Goal: Navigation & Orientation: Find specific page/section

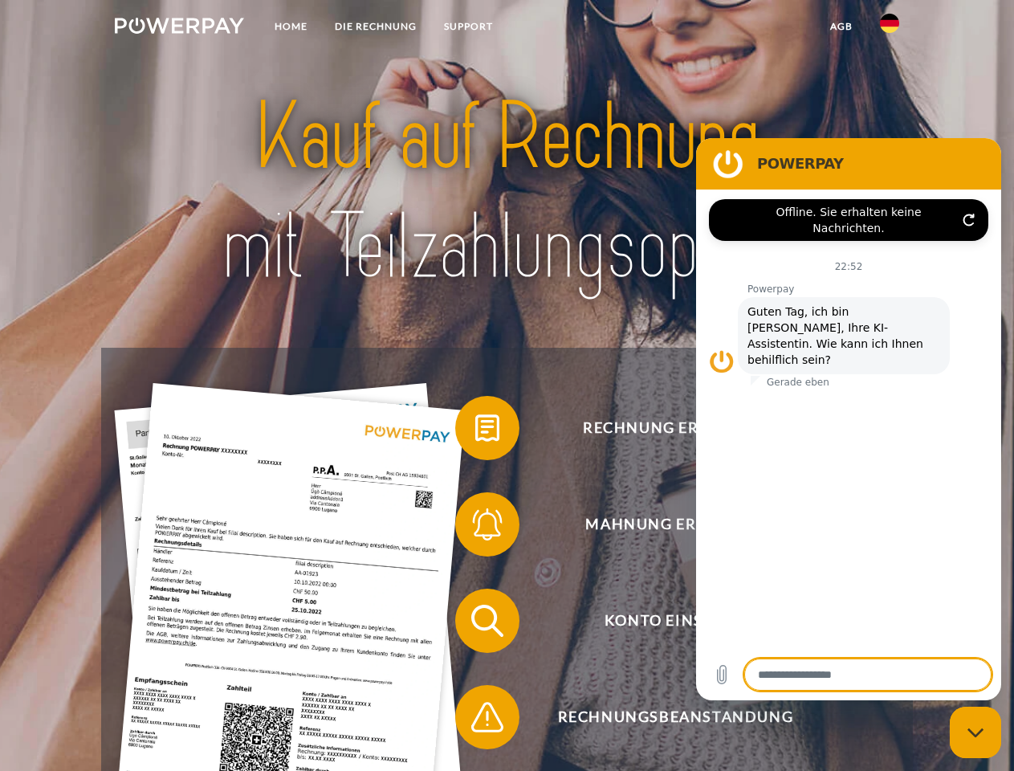
click at [179, 28] on img at bounding box center [179, 26] width 129 height 16
click at [889, 28] on img at bounding box center [889, 23] width 19 height 19
click at [840, 26] on link "agb" at bounding box center [841, 26] width 50 height 29
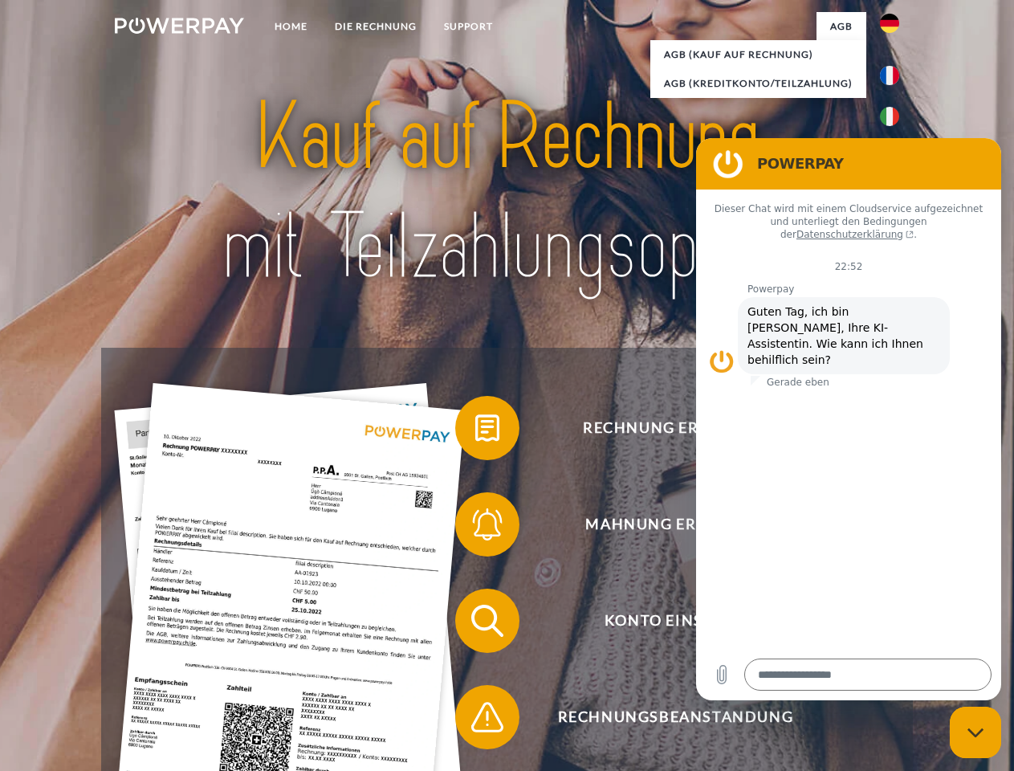
click at [475, 431] on span at bounding box center [463, 428] width 80 height 80
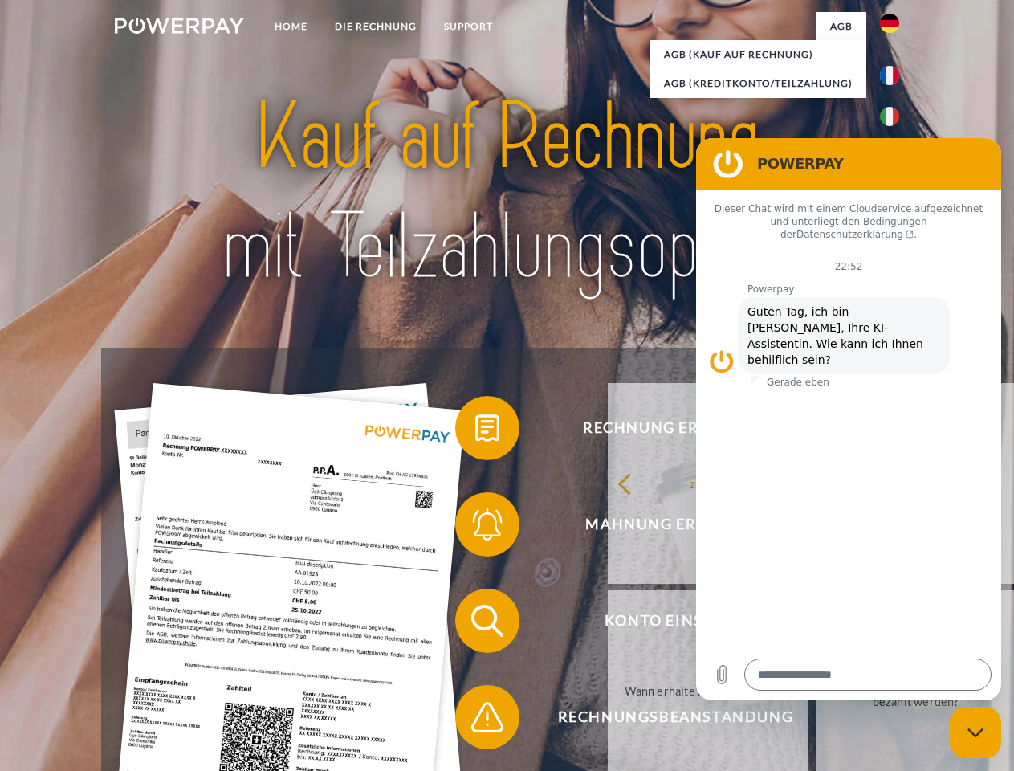
click at [608, 527] on link "zurück" at bounding box center [708, 483] width 200 height 201
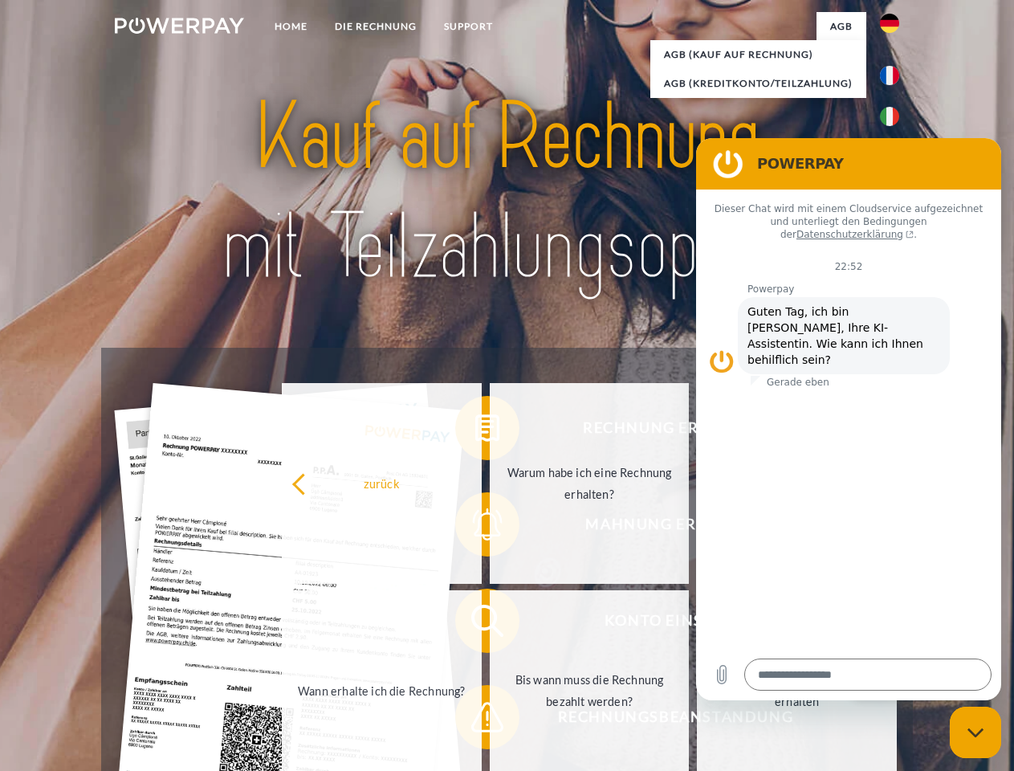
click at [475, 624] on span at bounding box center [463, 620] width 80 height 80
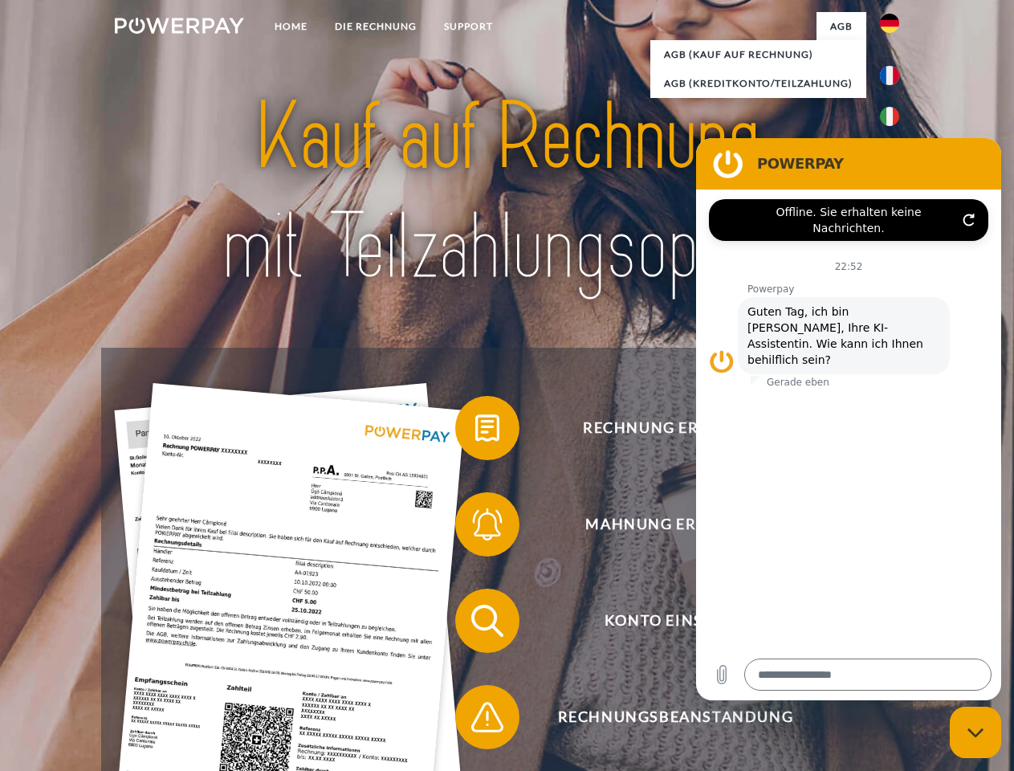
click at [475, 720] on span at bounding box center [463, 717] width 80 height 80
click at [975, 732] on icon "Messaging-Fenster schließen" at bounding box center [975, 732] width 17 height 10
type textarea "*"
